Goal: Book appointment/travel/reservation

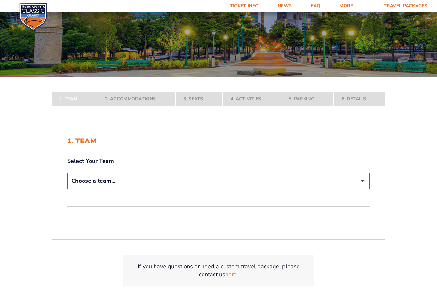
scroll to position [77, 0]
click at [355, 189] on select "Choose a team... [US_STATE] Wildcats [US_STATE] State Buckeyes [US_STATE] Tar H…" at bounding box center [218, 181] width 302 height 16
select select "12756"
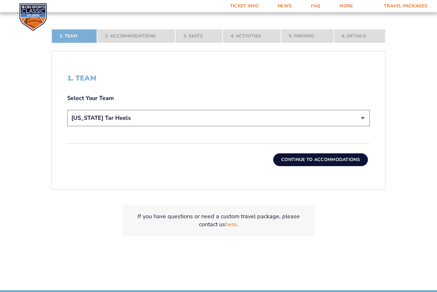
scroll to position [187, 0]
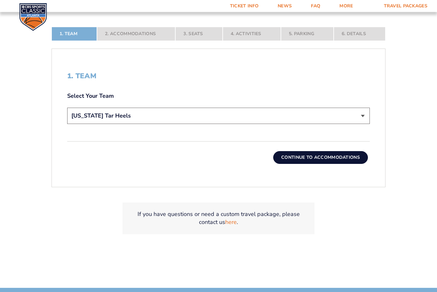
click at [333, 164] on button "Continue To Accommodations" at bounding box center [320, 158] width 95 height 13
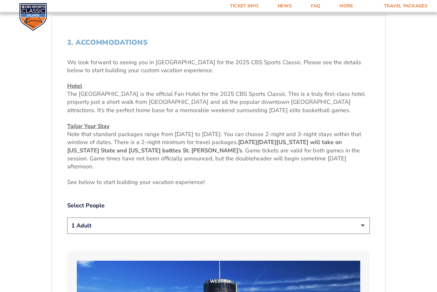
scroll to position [221, 0]
click at [362, 234] on select "1 Adult 2 Adults 3 Adults 4 Adults 2 Adults + 1 Child 2 Adults + 2 Children 2 A…" at bounding box center [218, 226] width 302 height 16
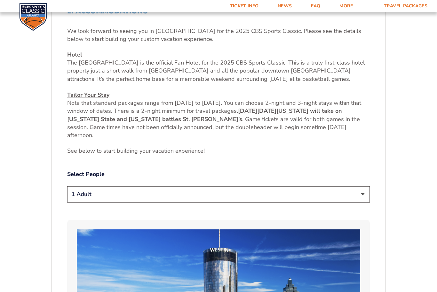
scroll to position [252, 0]
click at [361, 202] on select "1 Adult 2 Adults 3 Adults 4 Adults 2 Adults + 1 Child 2 Adults + 2 Children 2 A…" at bounding box center [218, 194] width 302 height 16
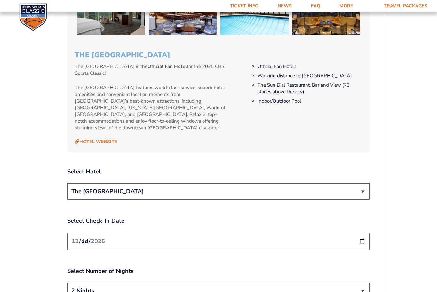
scroll to position [670, 0]
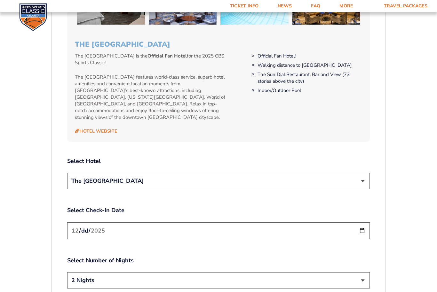
click at [360, 184] on select "The [GEOGRAPHIC_DATA]" at bounding box center [218, 181] width 302 height 16
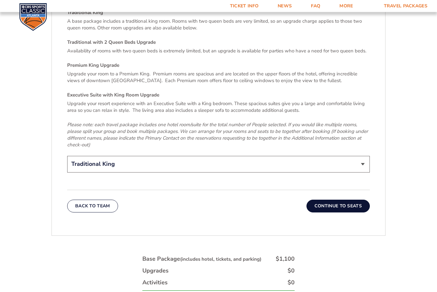
scroll to position [983, 0]
click at [342, 207] on button "Continue To Seats" at bounding box center [337, 206] width 63 height 13
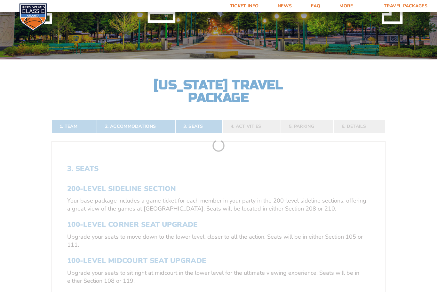
scroll to position [94, 0]
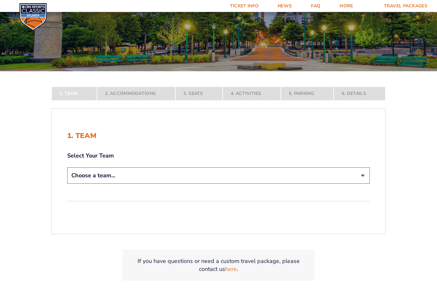
scroll to position [86, 0]
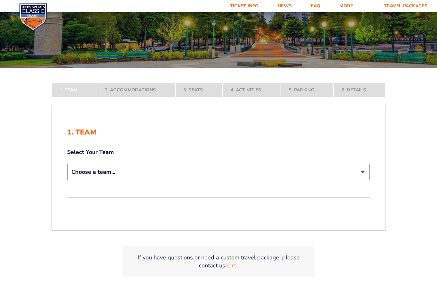
click at [362, 180] on select "Choose a team... [US_STATE] Wildcats [US_STATE] State Buckeyes [US_STATE] Tar H…" at bounding box center [218, 172] width 302 height 16
select select "12756"
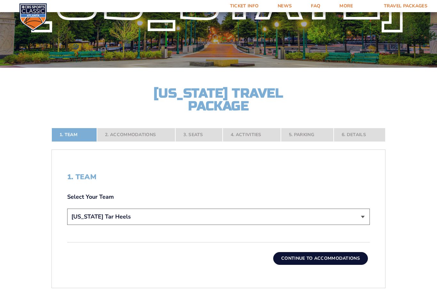
click at [327, 265] on button "Continue To Accommodations" at bounding box center [320, 258] width 95 height 13
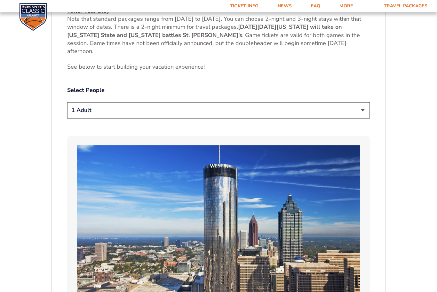
scroll to position [337, 0]
click at [364, 118] on select "1 Adult 2 Adults 3 Adults 4 Adults 2 Adults + 1 Child 2 Adults + 2 Children 2 A…" at bounding box center [218, 110] width 302 height 16
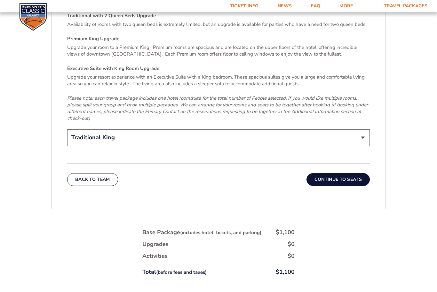
scroll to position [1027, 0]
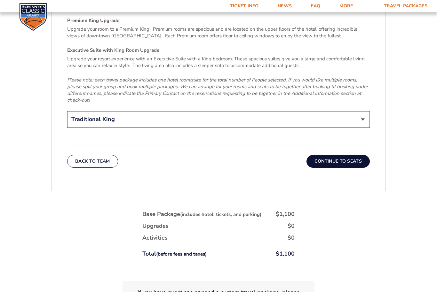
click at [353, 158] on button "Continue To Seats" at bounding box center [337, 161] width 63 height 13
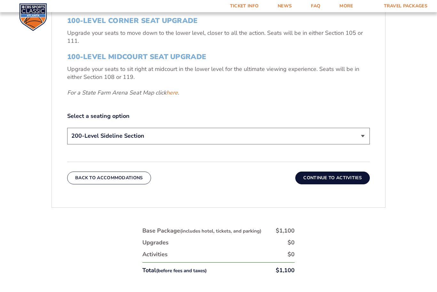
scroll to position [299, 0]
click at [352, 144] on select "200-Level Sideline Section 100-Level Corner Seat Upgrade (+$120 per person) 100…" at bounding box center [218, 136] width 302 height 16
click at [331, 183] on button "Continue To Activities" at bounding box center [332, 177] width 74 height 13
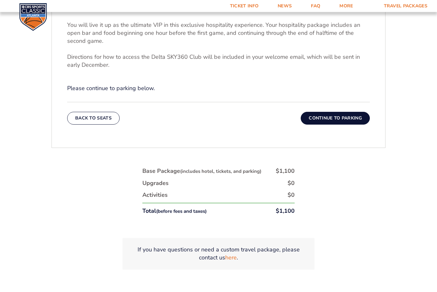
scroll to position [290, 0]
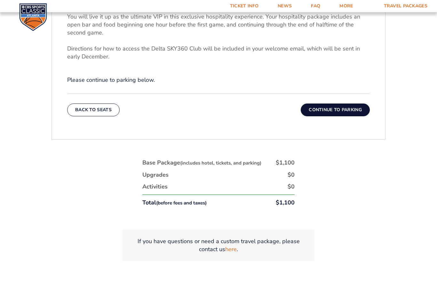
click at [353, 116] on button "Continue To Parking" at bounding box center [335, 110] width 69 height 13
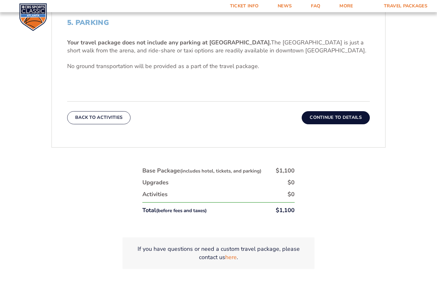
scroll to position [239, 0]
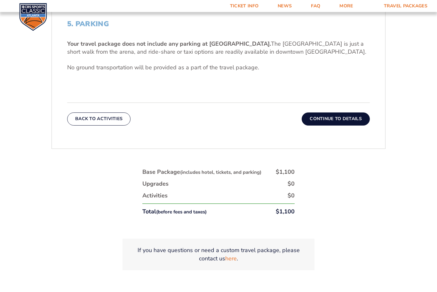
click at [336, 126] on button "Continue To Details" at bounding box center [336, 119] width 68 height 13
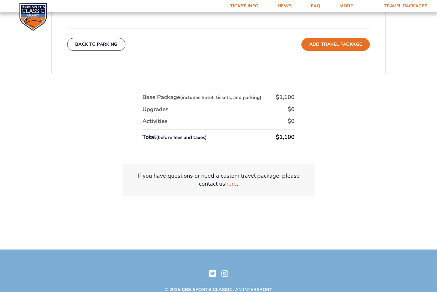
scroll to position [323, 0]
